Goal: Find specific page/section: Find specific page/section

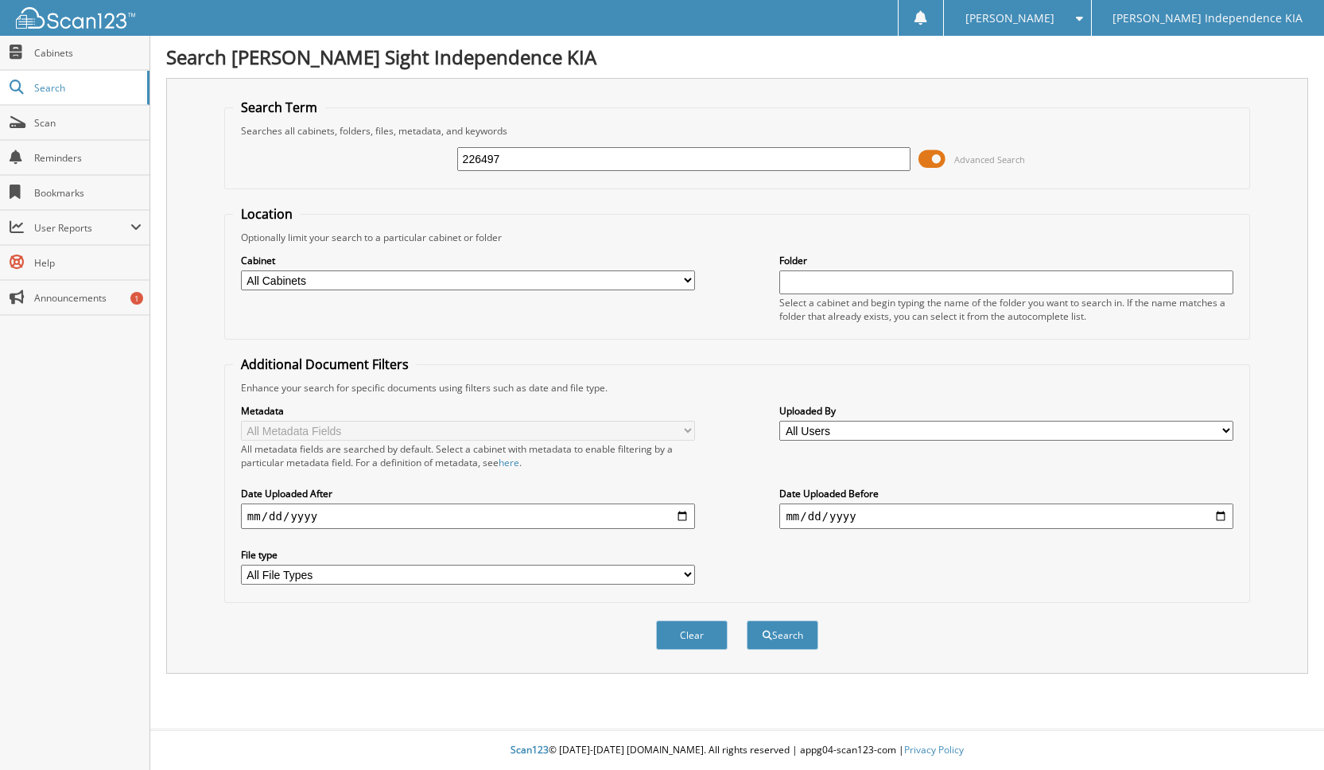
type input "226497"
click at [747, 620] on button "Search" at bounding box center [783, 634] width 72 height 29
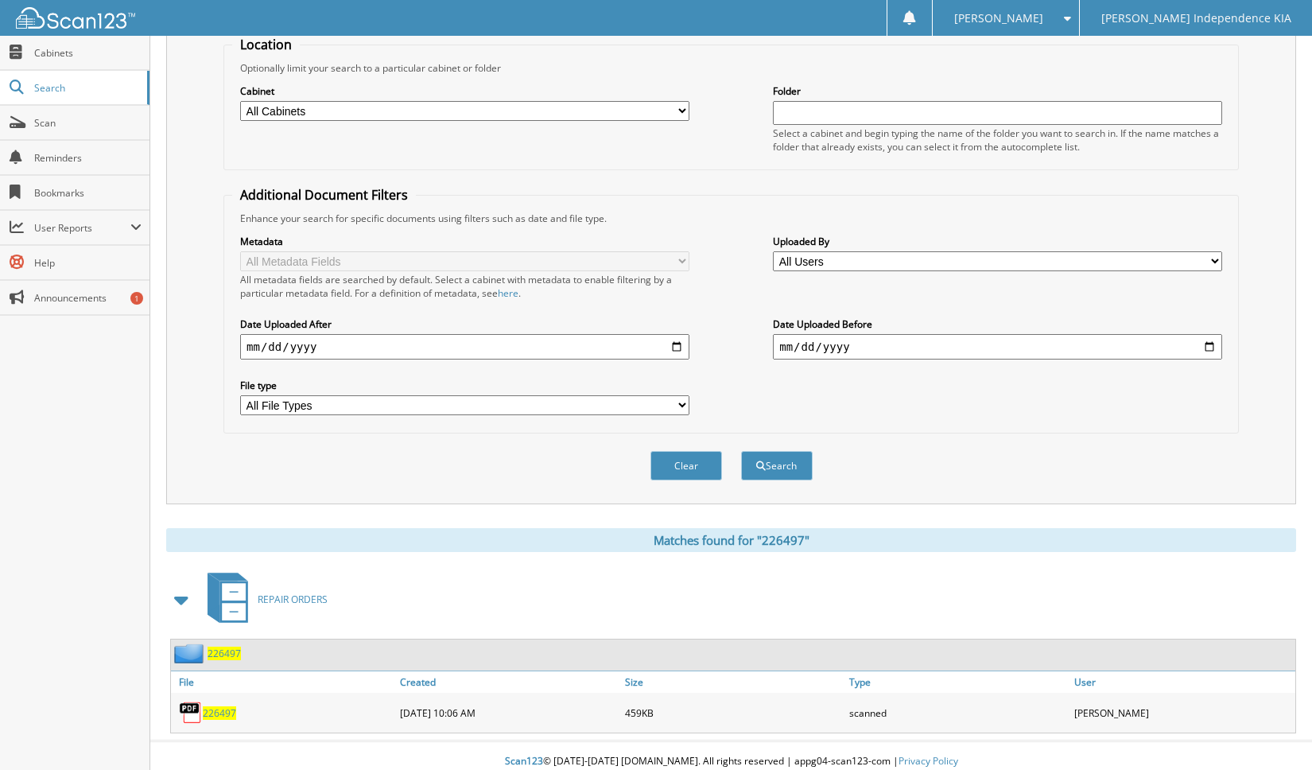
scroll to position [181, 0]
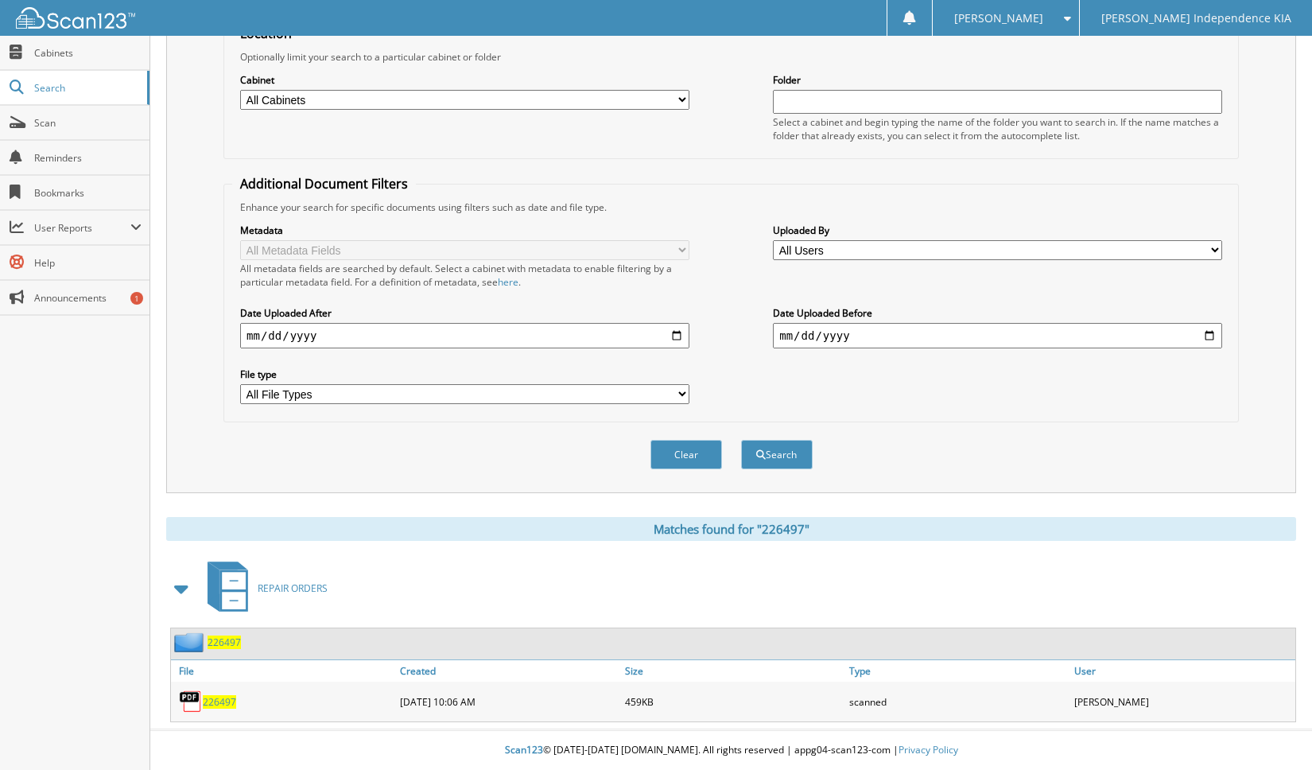
click at [214, 697] on span "226497" at bounding box center [219, 702] width 33 height 14
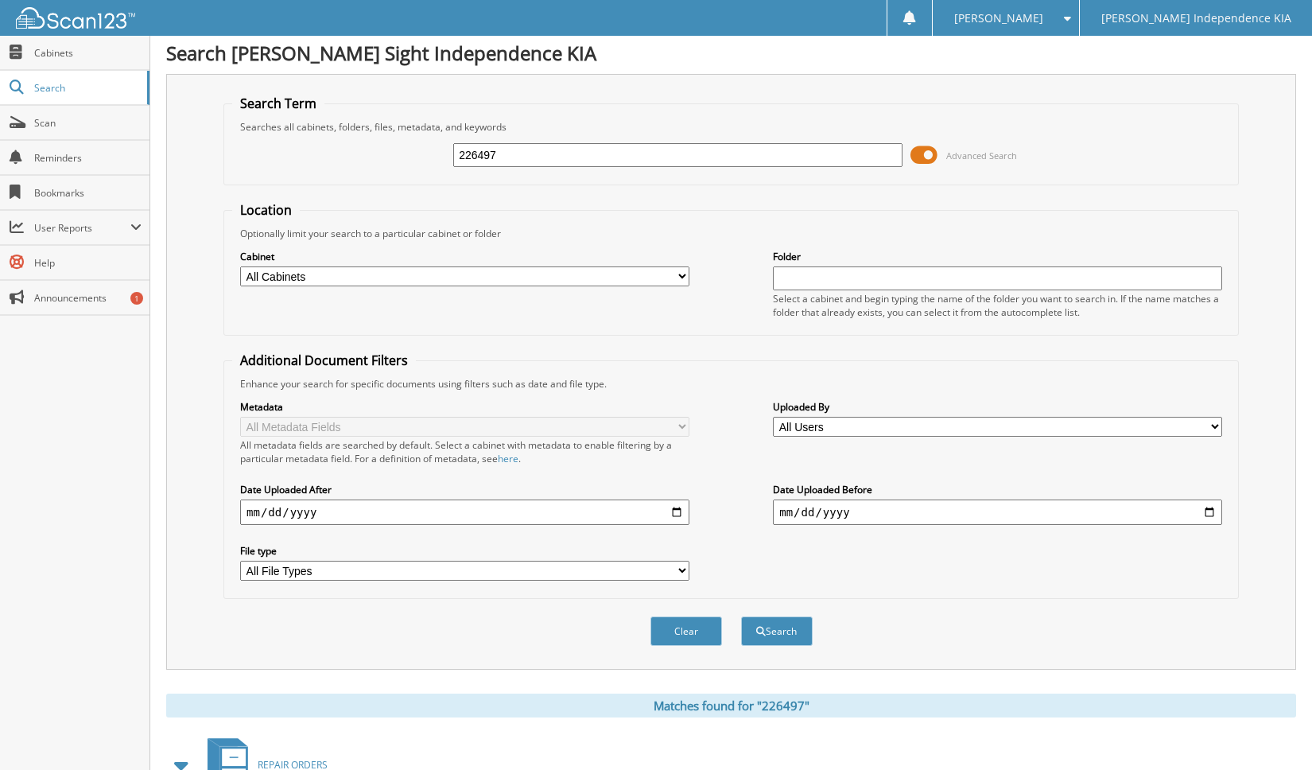
scroll to position [0, 0]
